Goal: Information Seeking & Learning: Learn about a topic

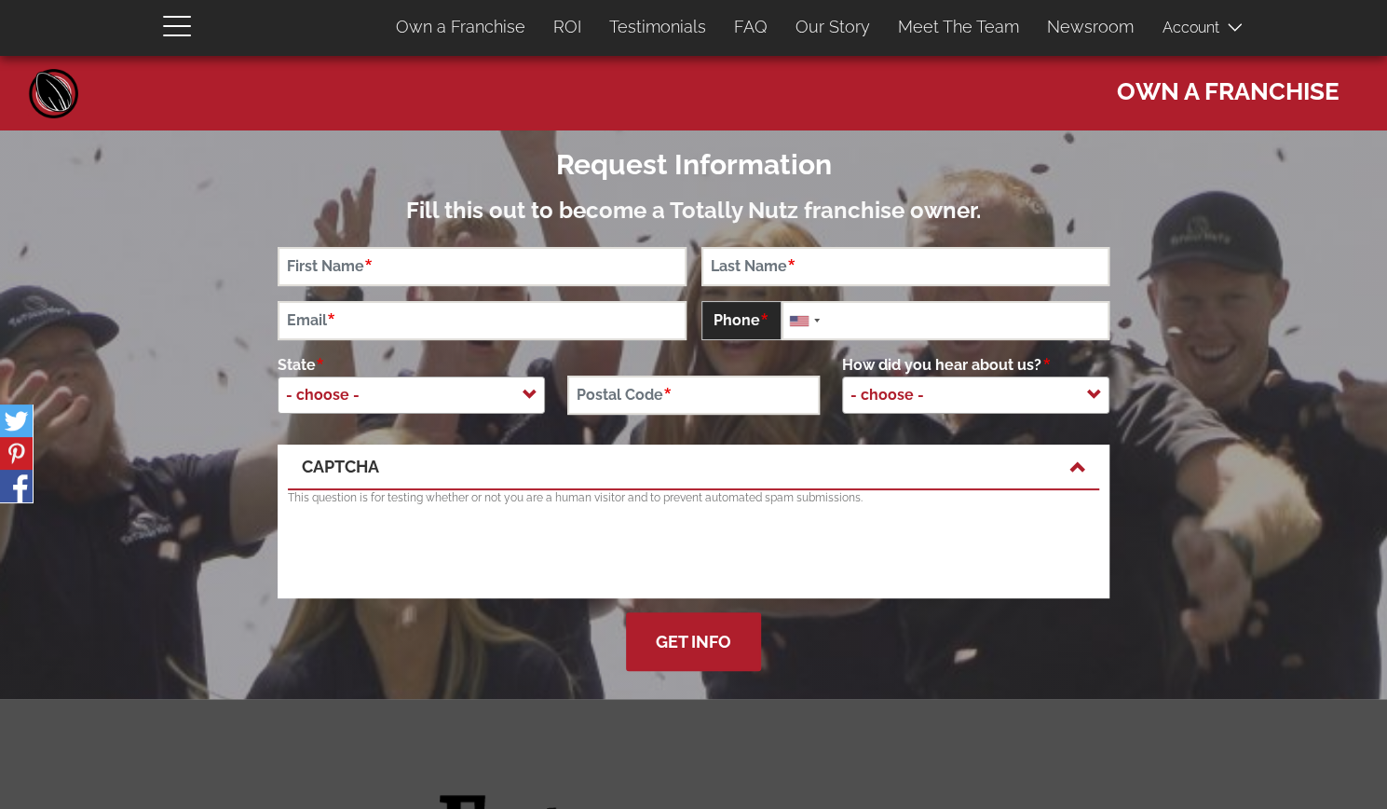
click at [455, 170] on h2 "Request Information" at bounding box center [694, 164] width 832 height 31
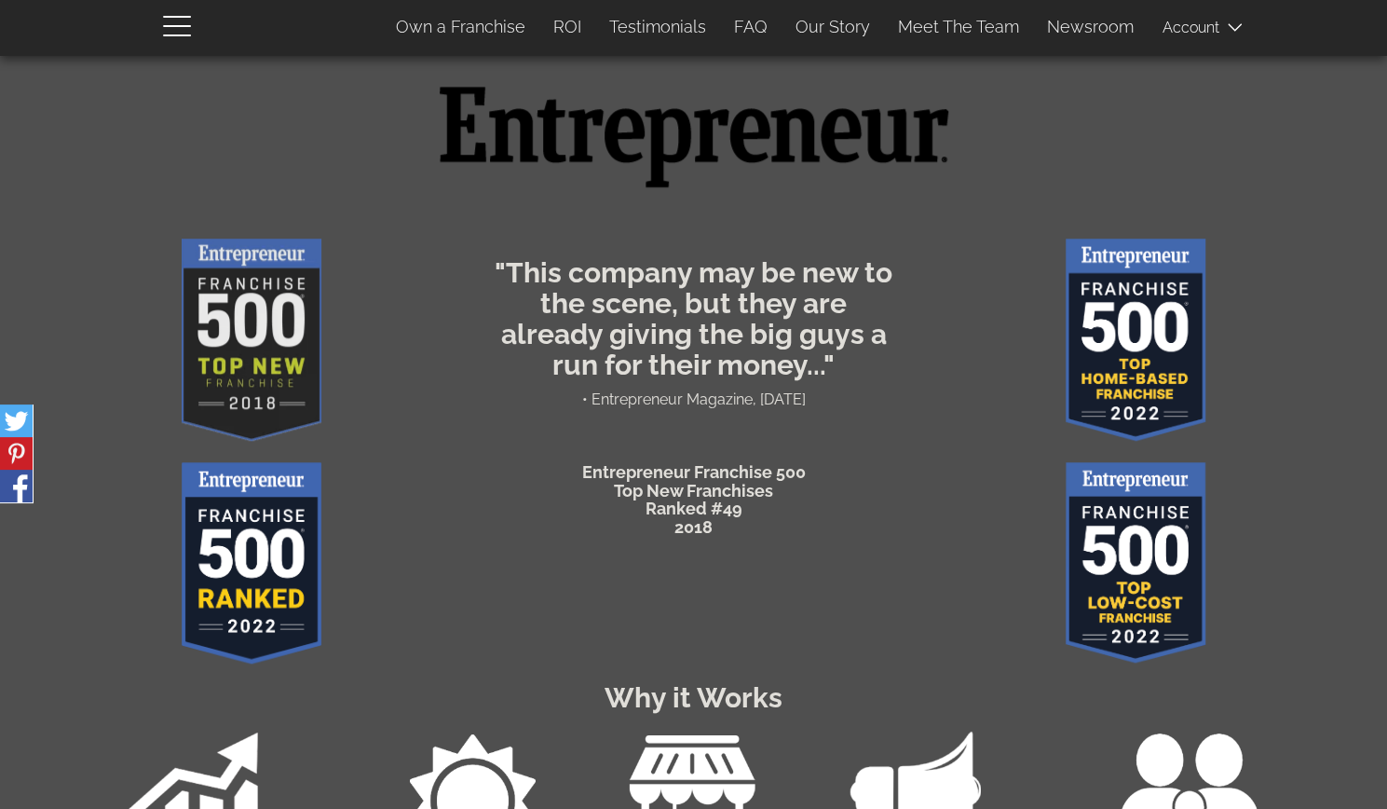
scroll to position [709, 0]
click at [518, 167] on img at bounding box center [694, 135] width 537 height 203
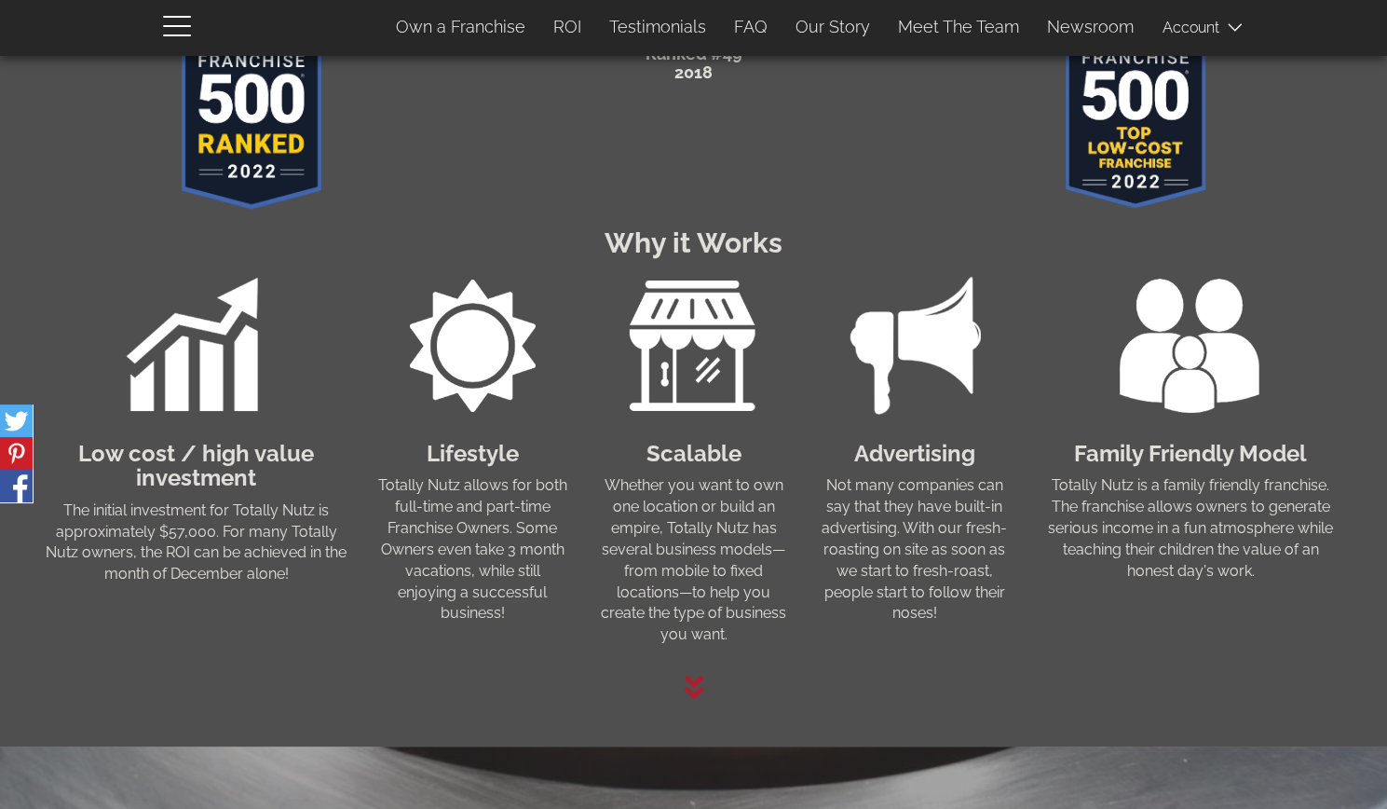
scroll to position [1164, 0]
click at [575, 431] on div "Lifestyle Totally Nutz allows for both full-time and part-time Franchise Owners…" at bounding box center [472, 444] width 221 height 357
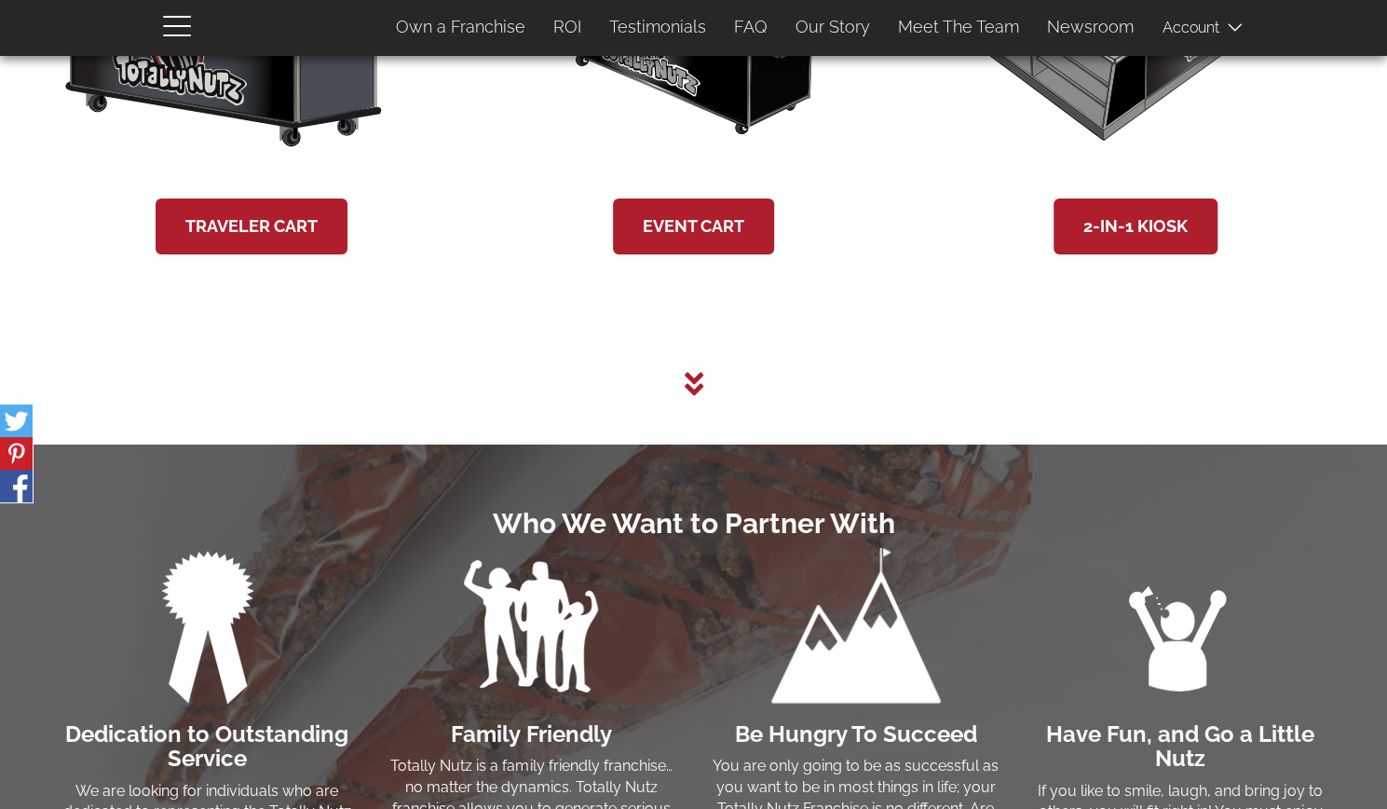
scroll to position [3777, 0]
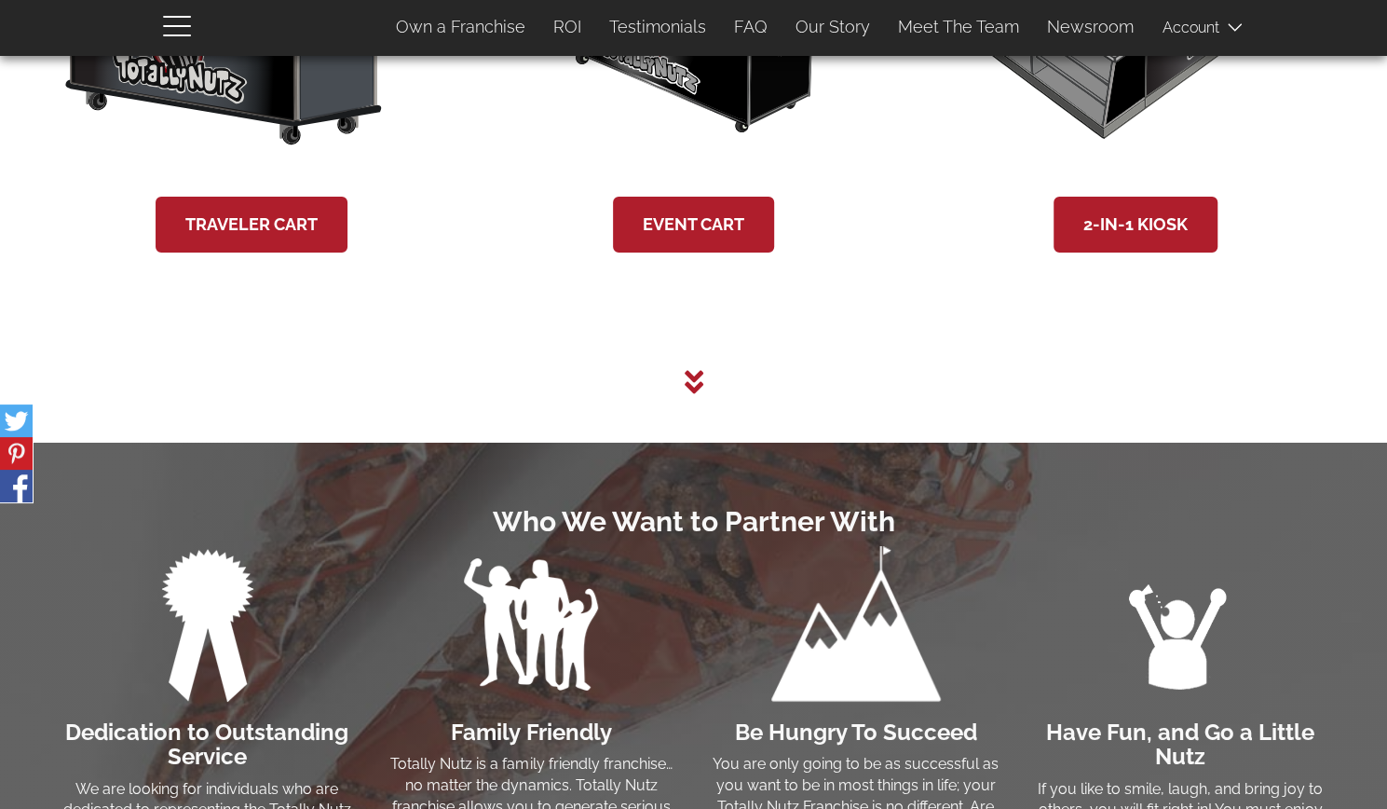
click at [692, 394] on icon at bounding box center [693, 382] width 19 height 23
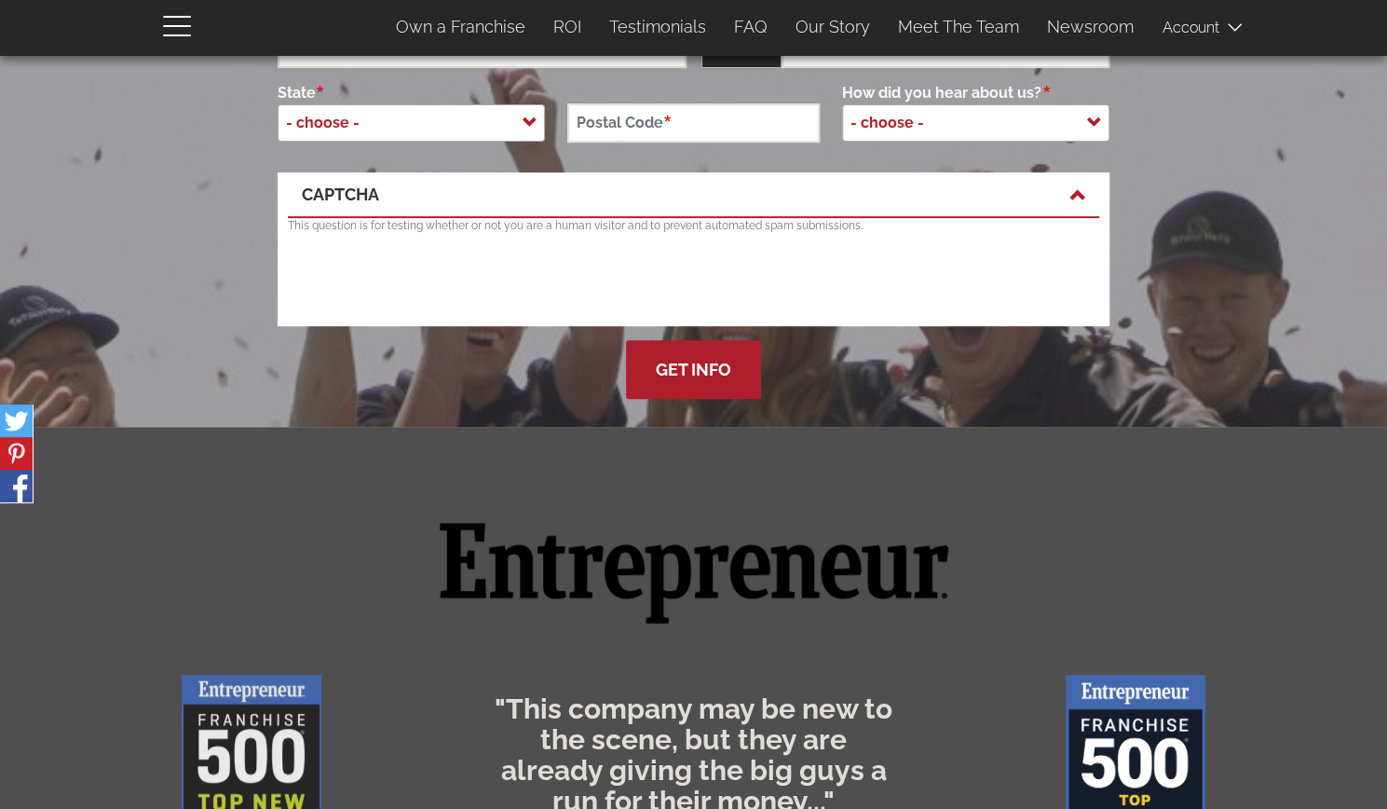
scroll to position [0, 0]
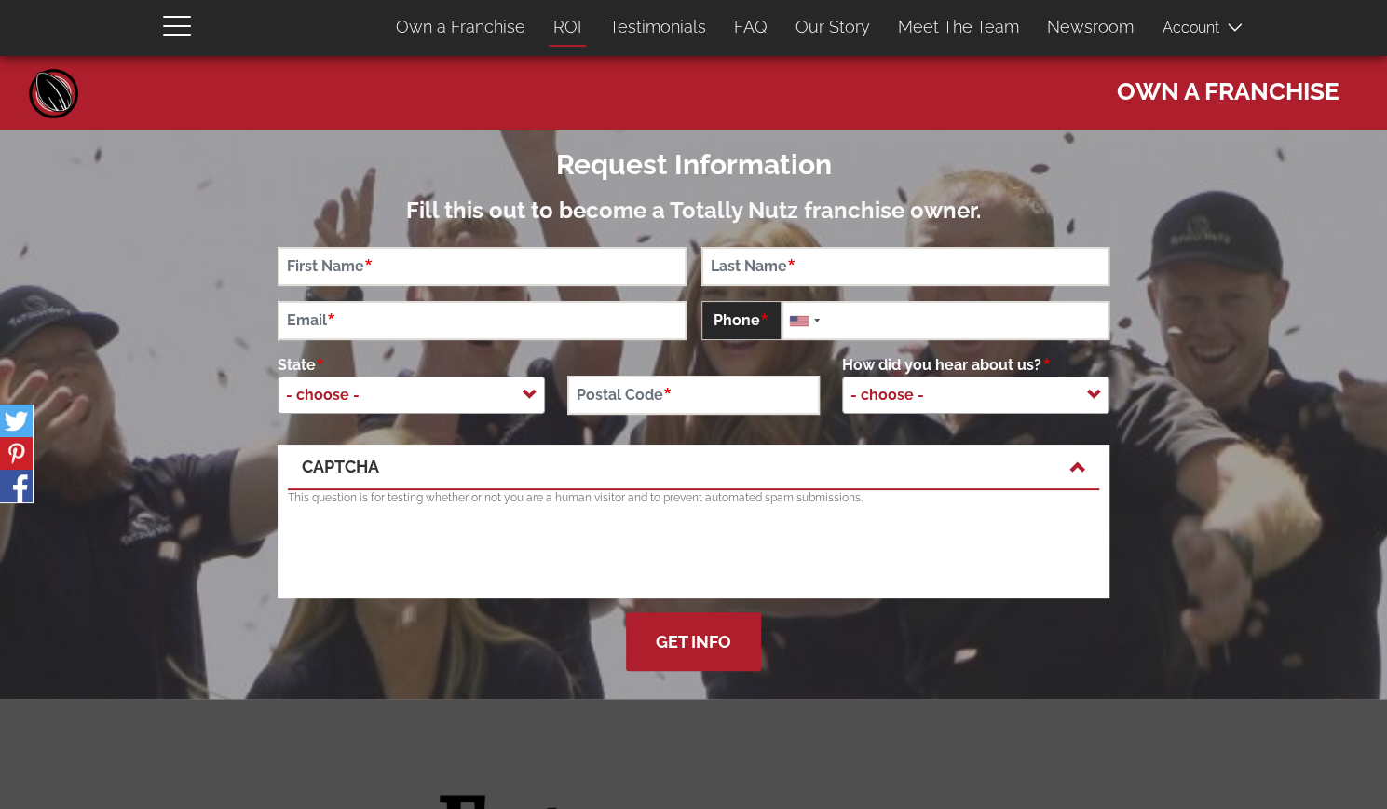
click at [576, 25] on link "ROI" at bounding box center [567, 26] width 56 height 39
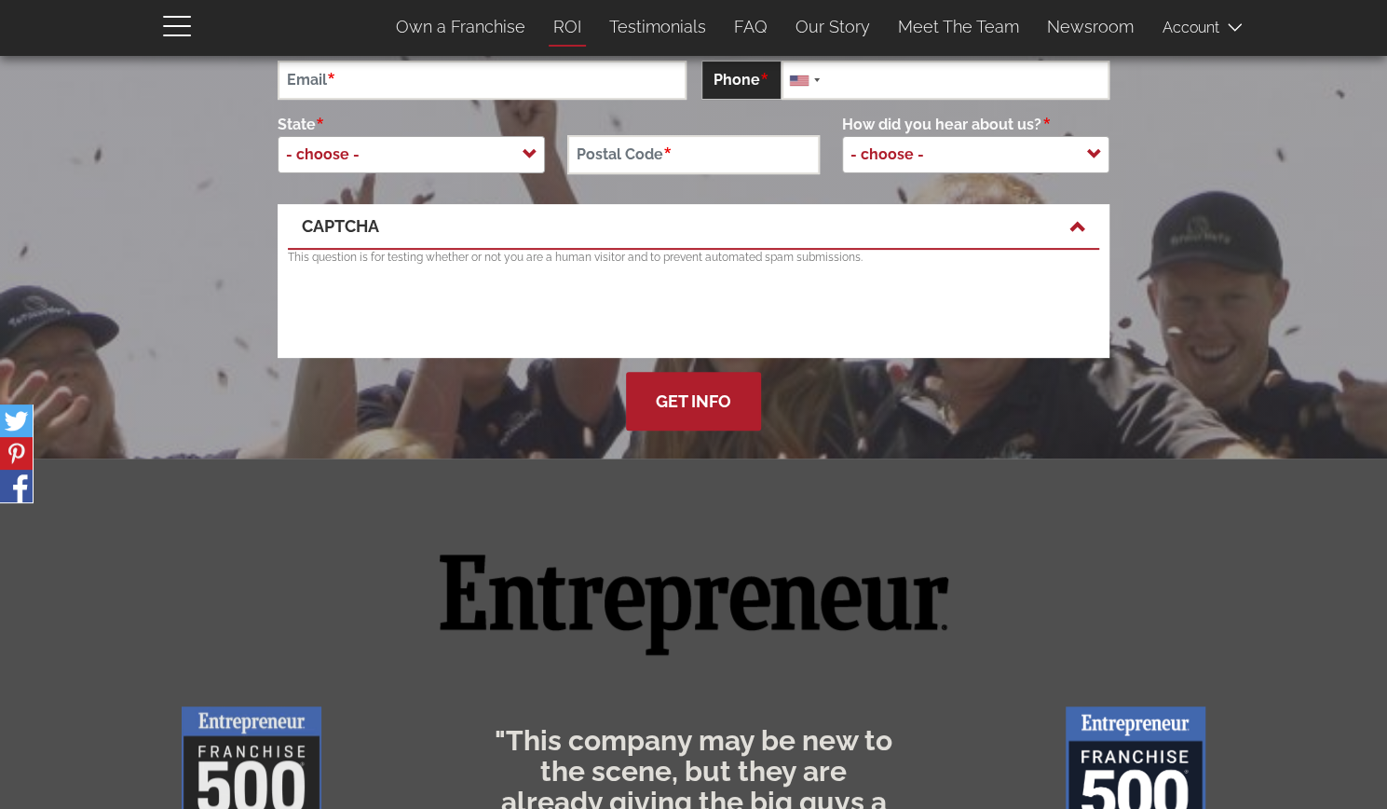
scroll to position [2643, 0]
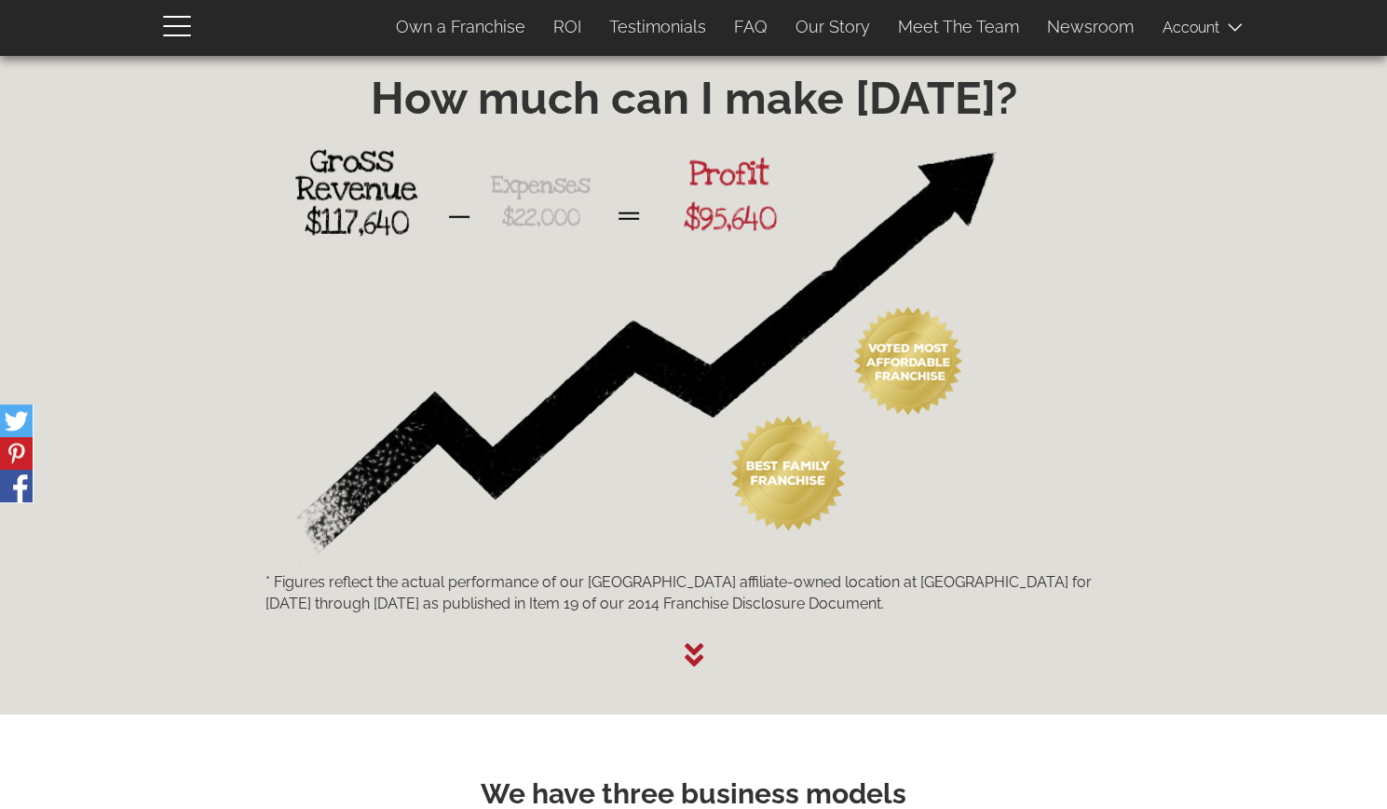
click at [960, 390] on img at bounding box center [633, 352] width 736 height 440
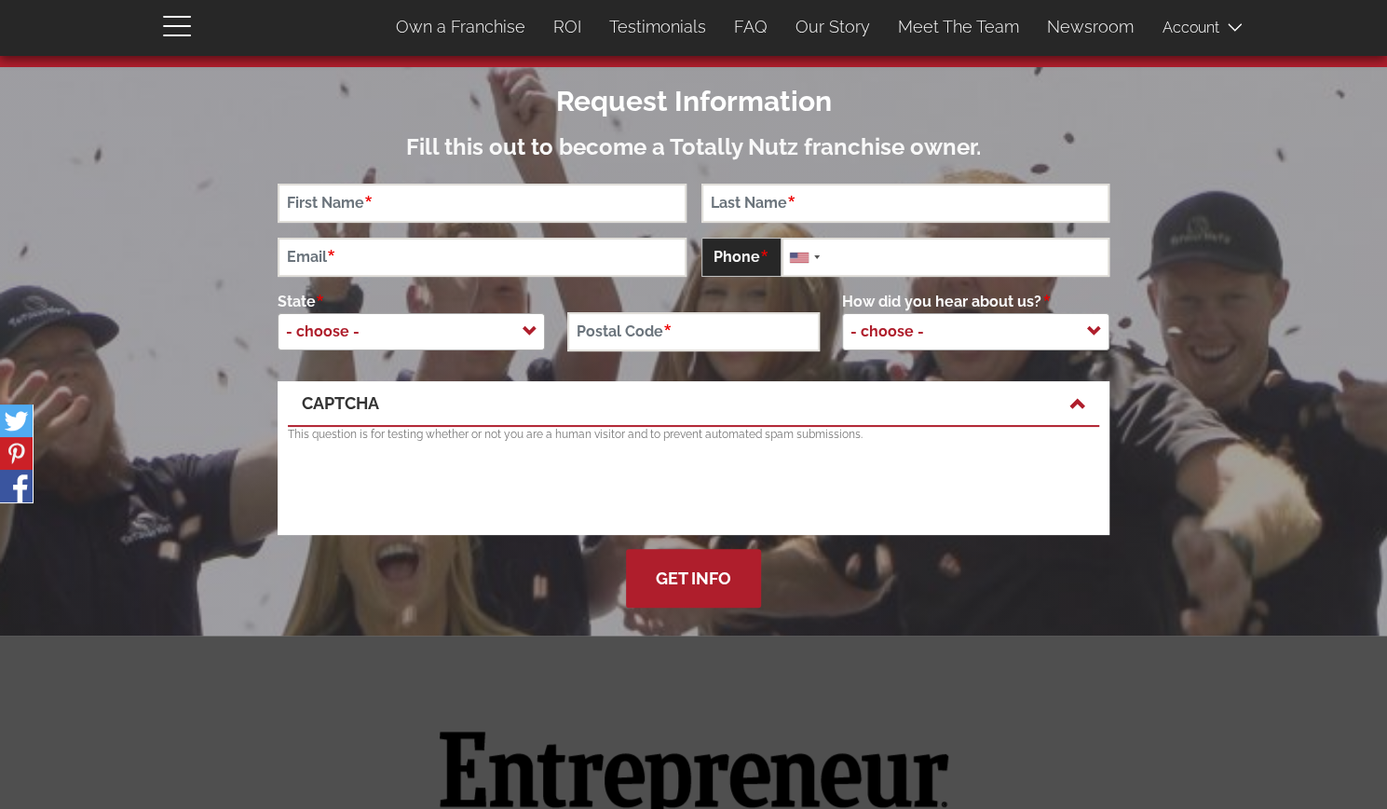
scroll to position [0, 0]
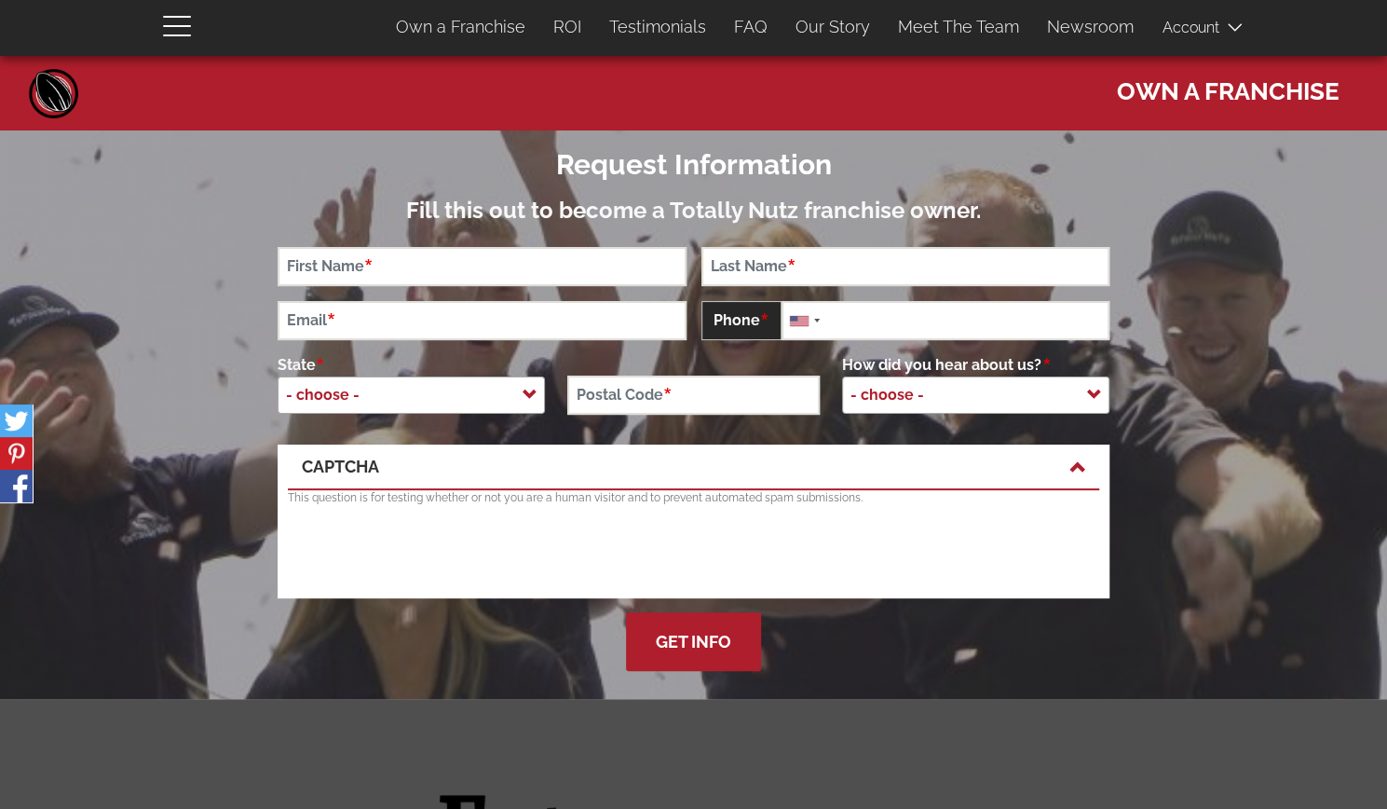
click at [51, 79] on link "Home" at bounding box center [54, 93] width 56 height 56
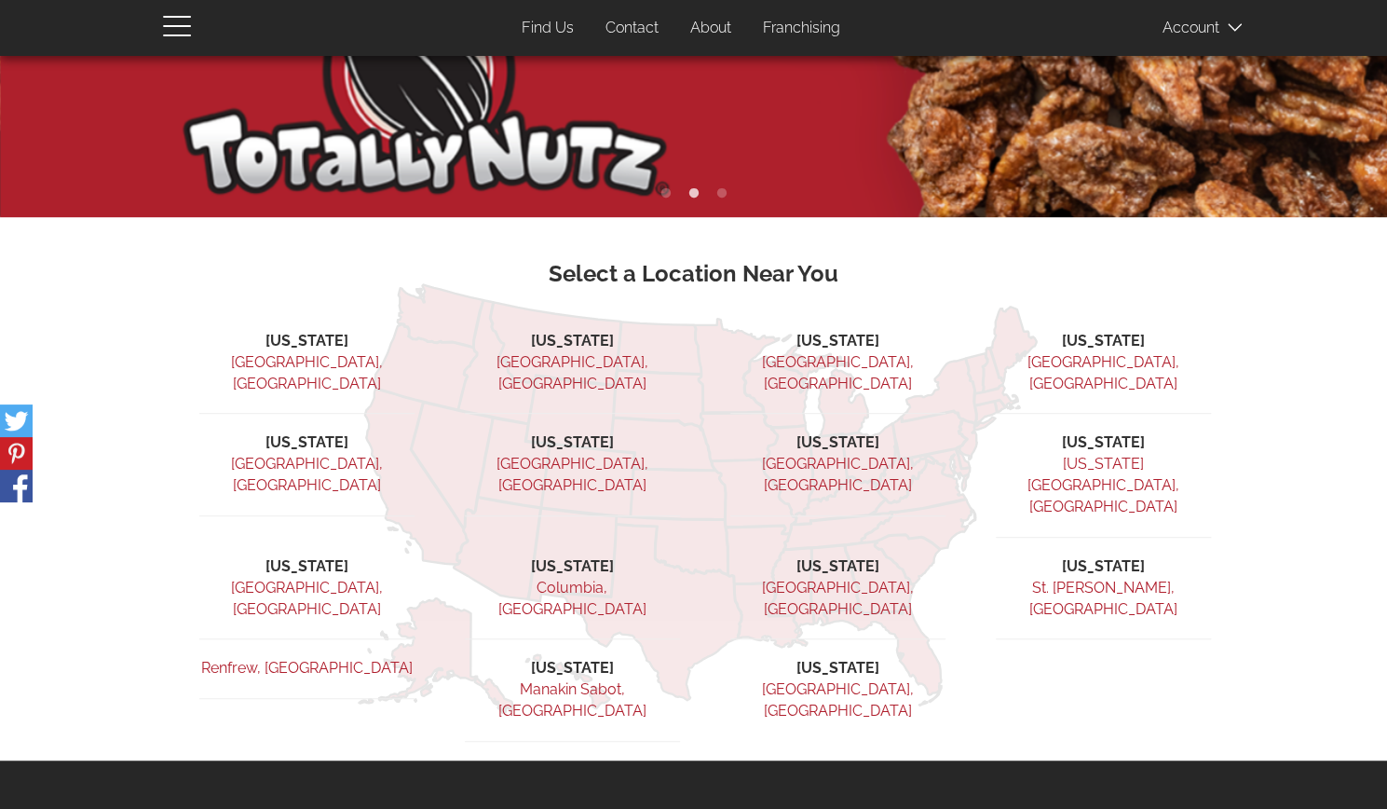
scroll to position [447, 0]
